Goal: Task Accomplishment & Management: Use online tool/utility

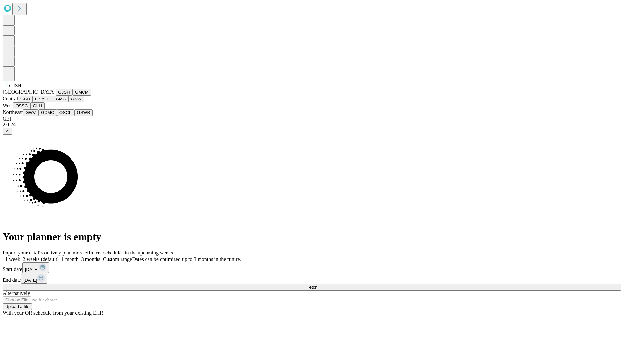
click at [56, 96] on button "GJSH" at bounding box center [64, 92] width 17 height 7
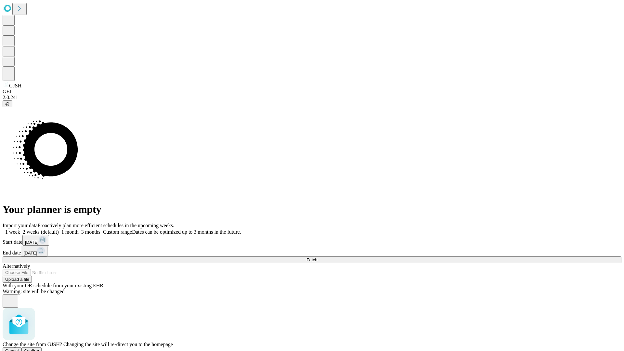
click at [39, 348] on span "Confirm" at bounding box center [31, 350] width 15 height 5
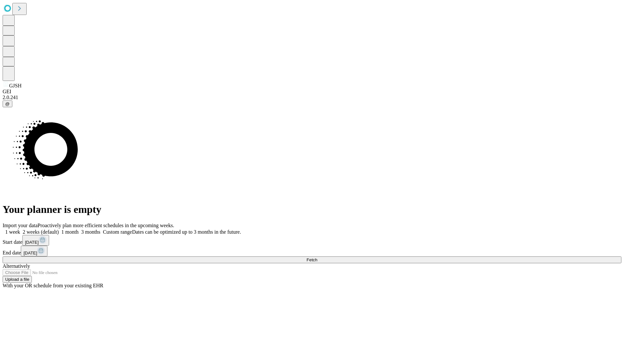
click at [79, 229] on label "1 month" at bounding box center [69, 232] width 20 height 6
click at [317, 257] on span "Fetch" at bounding box center [311, 259] width 11 height 5
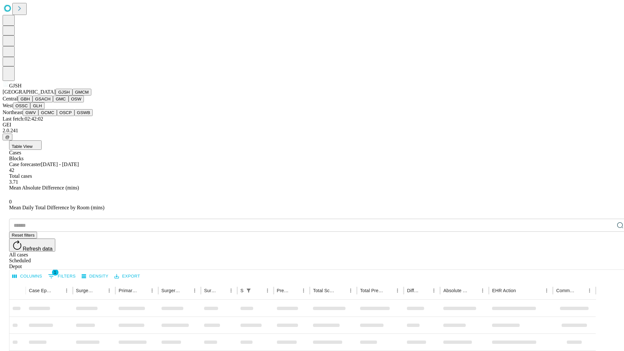
click at [72, 96] on button "GMCM" at bounding box center [81, 92] width 19 height 7
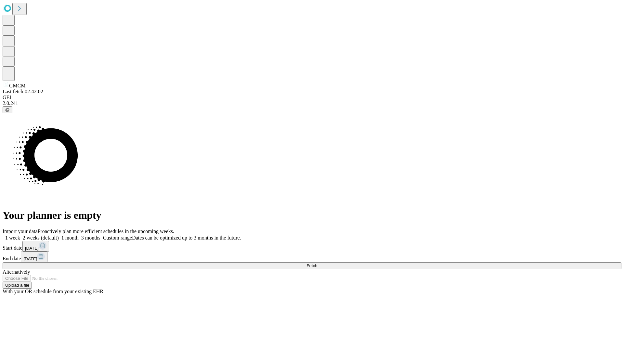
click at [79, 235] on label "1 month" at bounding box center [69, 238] width 20 height 6
click at [317, 263] on span "Fetch" at bounding box center [311, 265] width 11 height 5
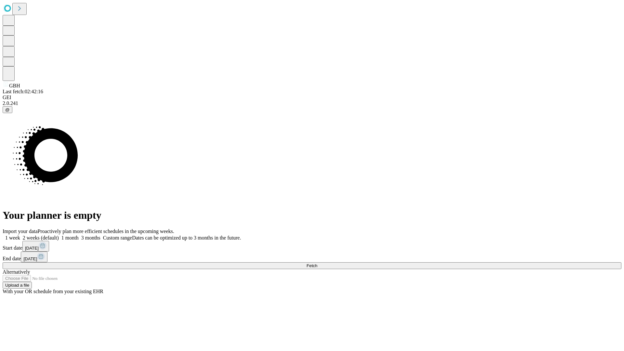
click at [79, 235] on label "1 month" at bounding box center [69, 238] width 20 height 6
click at [317, 263] on span "Fetch" at bounding box center [311, 265] width 11 height 5
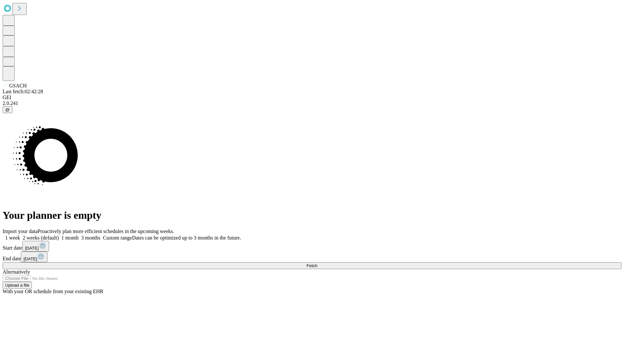
click at [317, 263] on span "Fetch" at bounding box center [311, 265] width 11 height 5
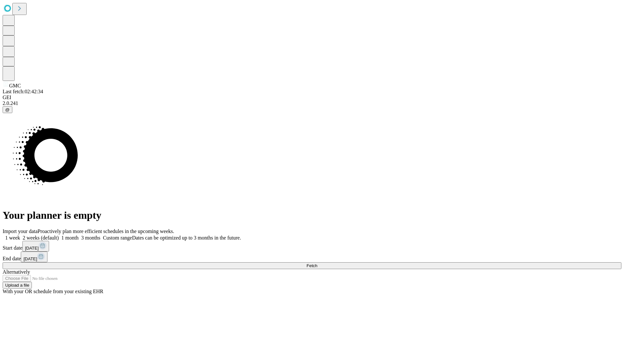
click at [79, 235] on label "1 month" at bounding box center [69, 238] width 20 height 6
click at [317, 263] on span "Fetch" at bounding box center [311, 265] width 11 height 5
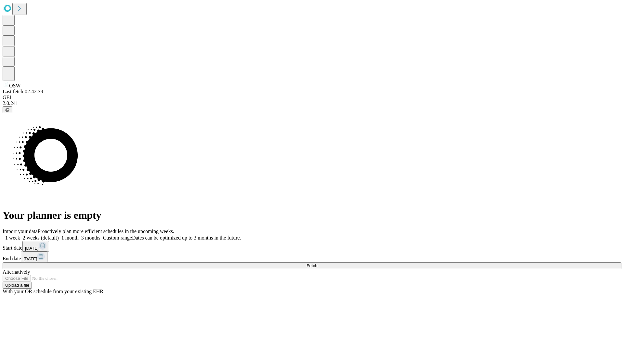
click at [79, 235] on label "1 month" at bounding box center [69, 238] width 20 height 6
click at [317, 263] on span "Fetch" at bounding box center [311, 265] width 11 height 5
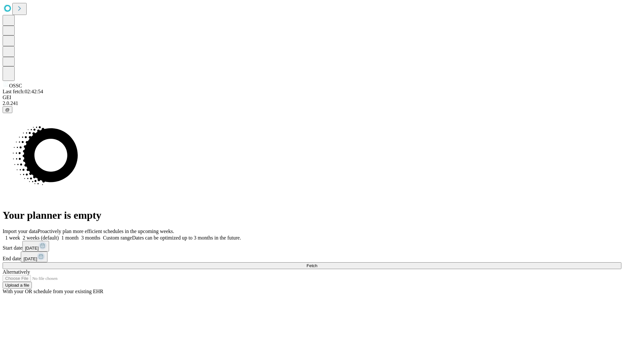
click at [79, 235] on label "1 month" at bounding box center [69, 238] width 20 height 6
click at [317, 263] on span "Fetch" at bounding box center [311, 265] width 11 height 5
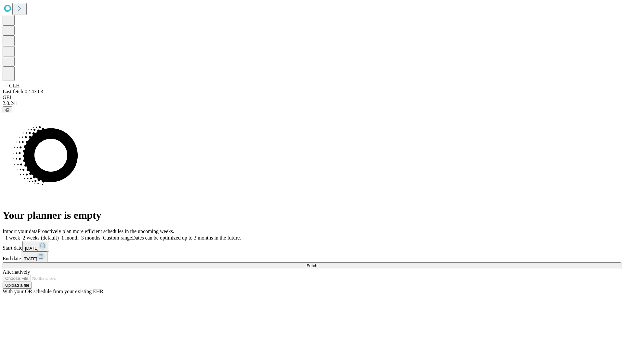
click at [79, 235] on label "1 month" at bounding box center [69, 238] width 20 height 6
click at [317, 263] on span "Fetch" at bounding box center [311, 265] width 11 height 5
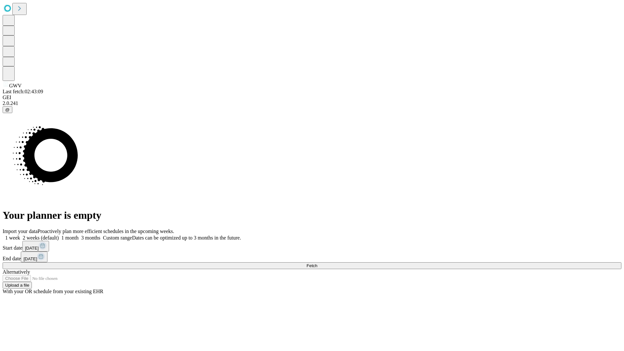
click at [317, 263] on span "Fetch" at bounding box center [311, 265] width 11 height 5
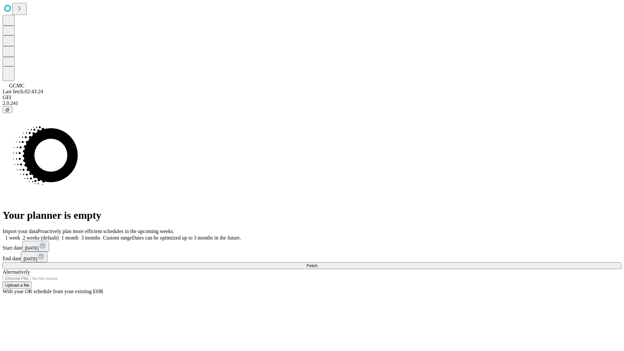
click at [317, 263] on span "Fetch" at bounding box center [311, 265] width 11 height 5
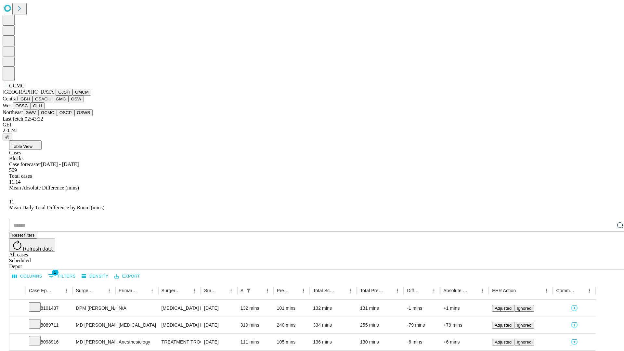
click at [57, 116] on button "OSCP" at bounding box center [66, 112] width 18 height 7
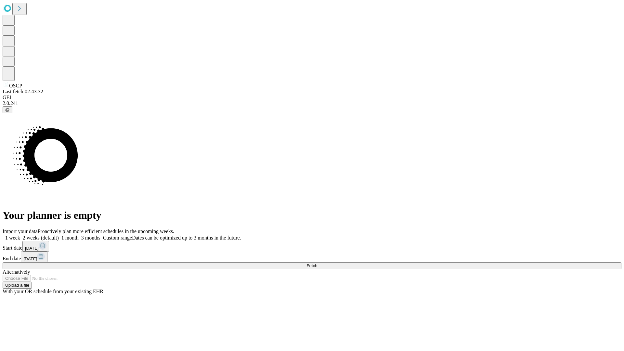
click at [79, 235] on label "1 month" at bounding box center [69, 238] width 20 height 6
click at [317, 263] on span "Fetch" at bounding box center [311, 265] width 11 height 5
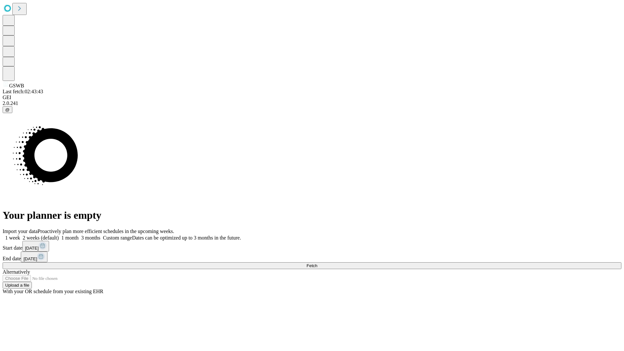
click at [317, 263] on span "Fetch" at bounding box center [311, 265] width 11 height 5
